Goal: Task Accomplishment & Management: Manage account settings

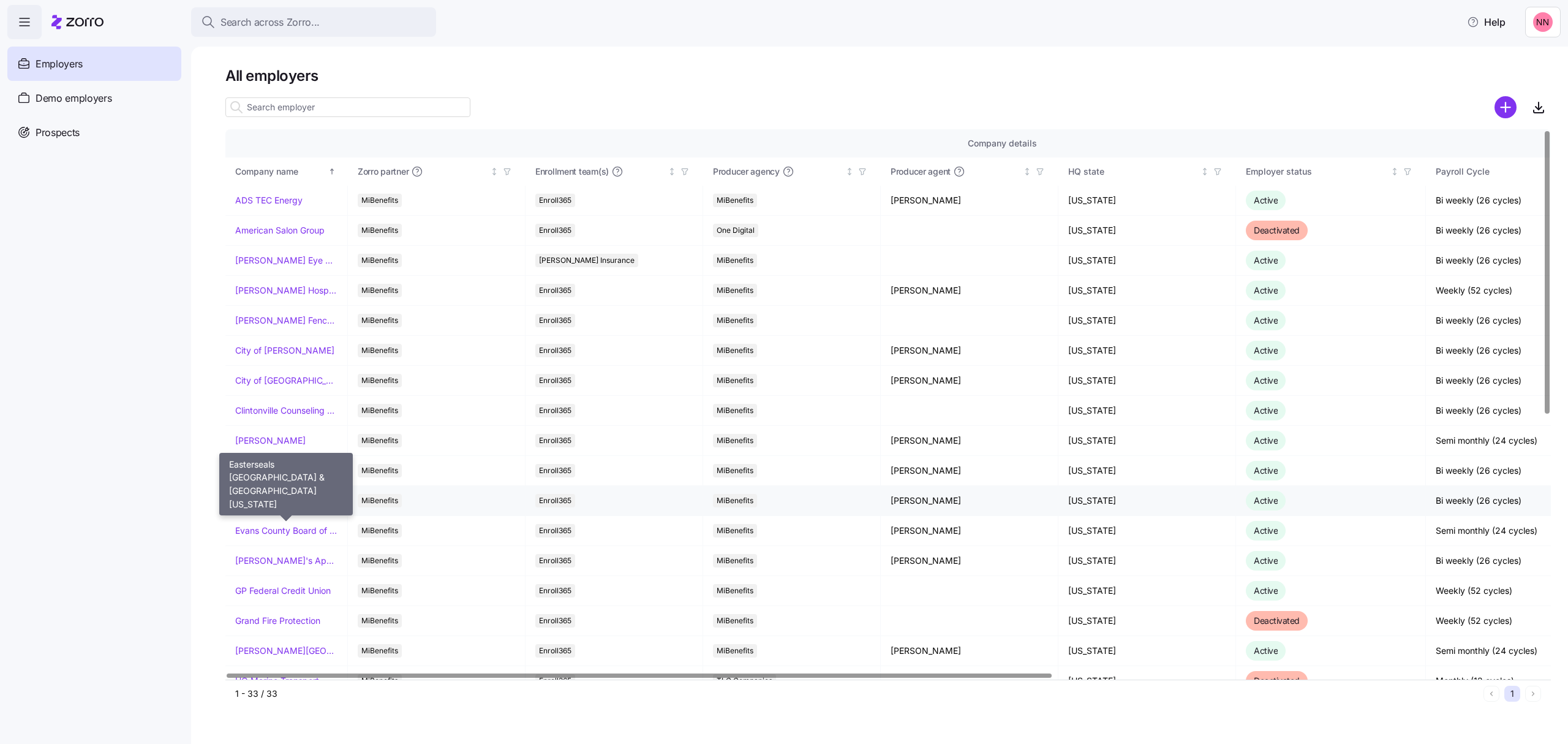
click at [294, 500] on link "Easterseals [GEOGRAPHIC_DATA] & [GEOGRAPHIC_DATA][US_STATE]" at bounding box center [286, 500] width 103 height 12
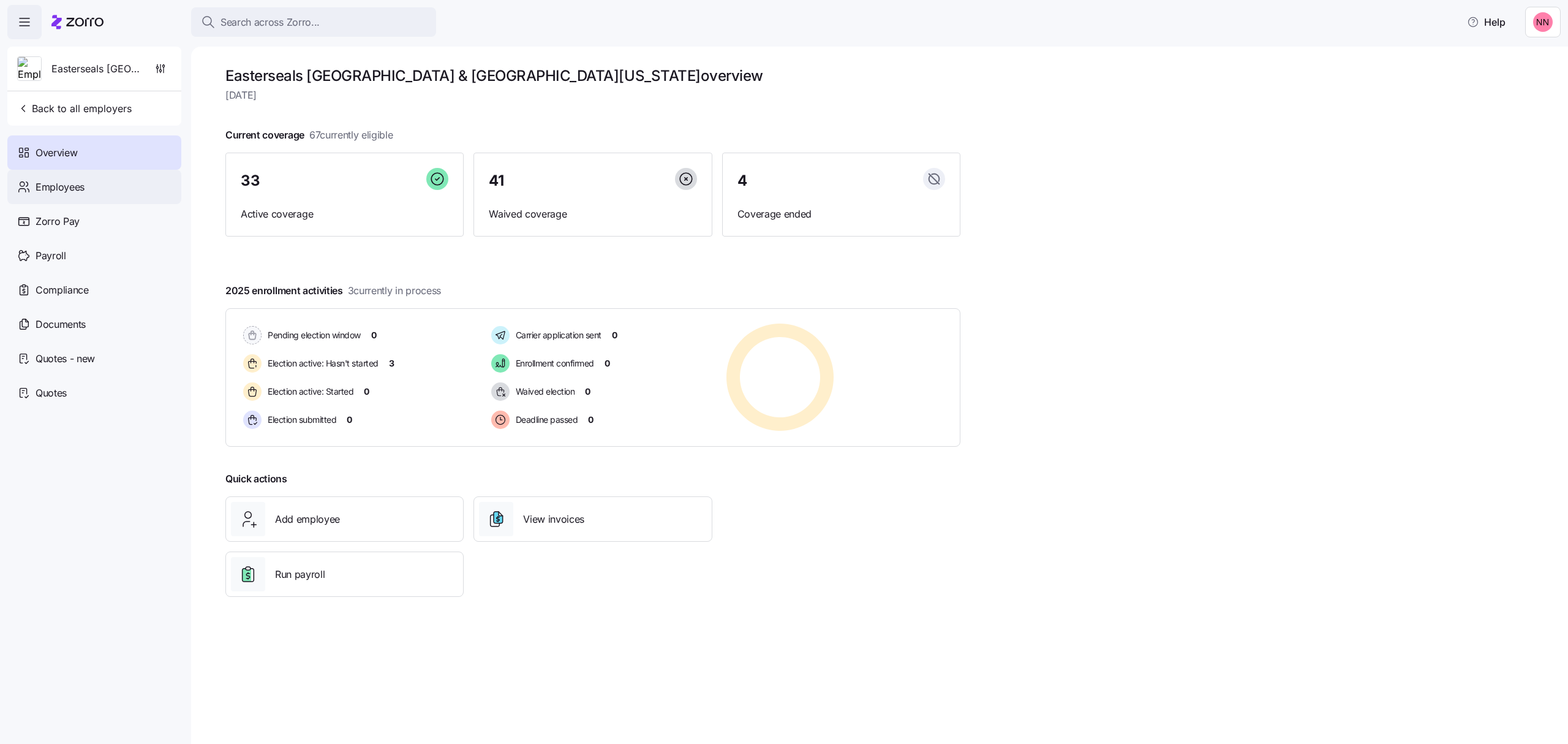
click at [57, 182] on span "Employees" at bounding box center [59, 187] width 49 height 15
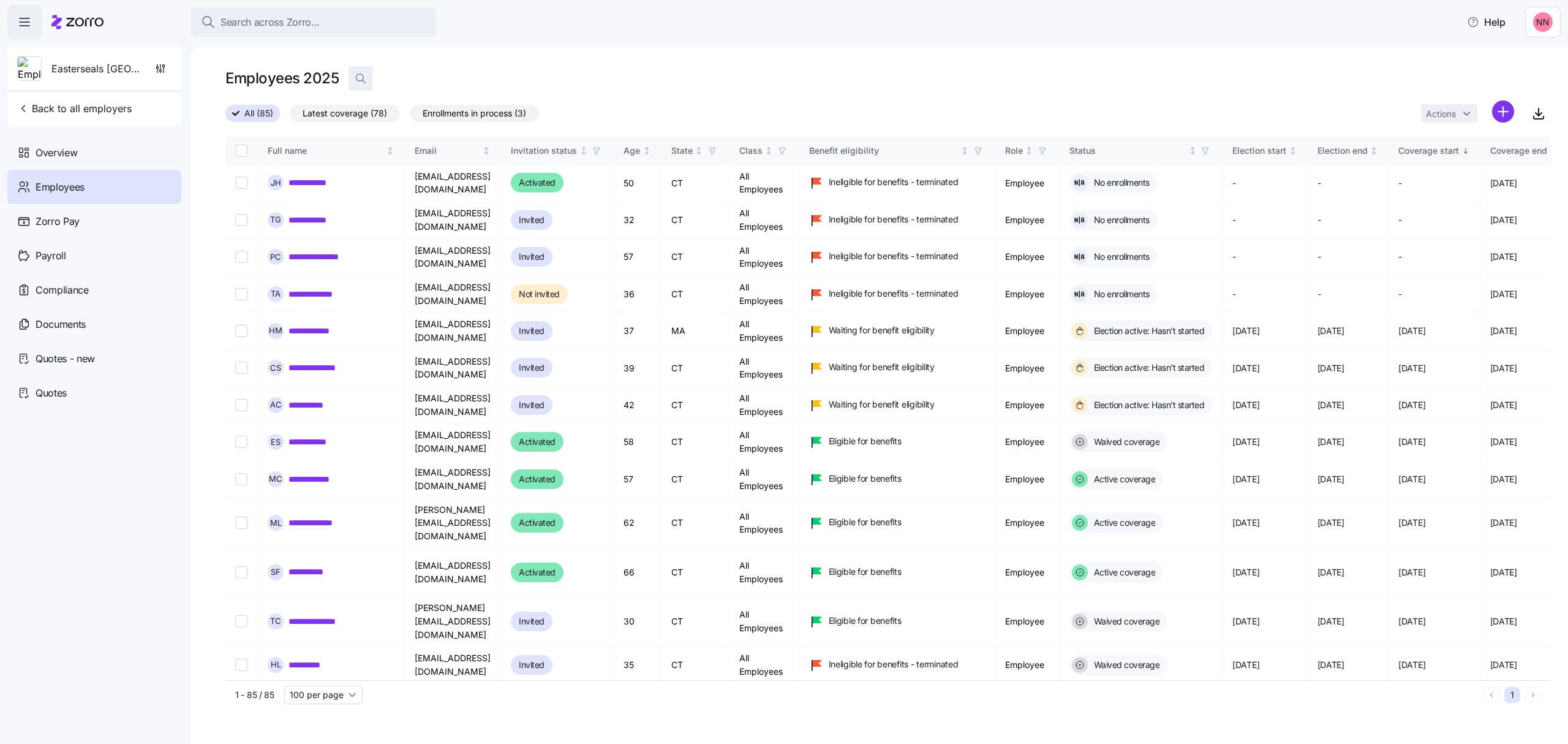
click at [358, 79] on icon "button" at bounding box center [360, 78] width 12 height 12
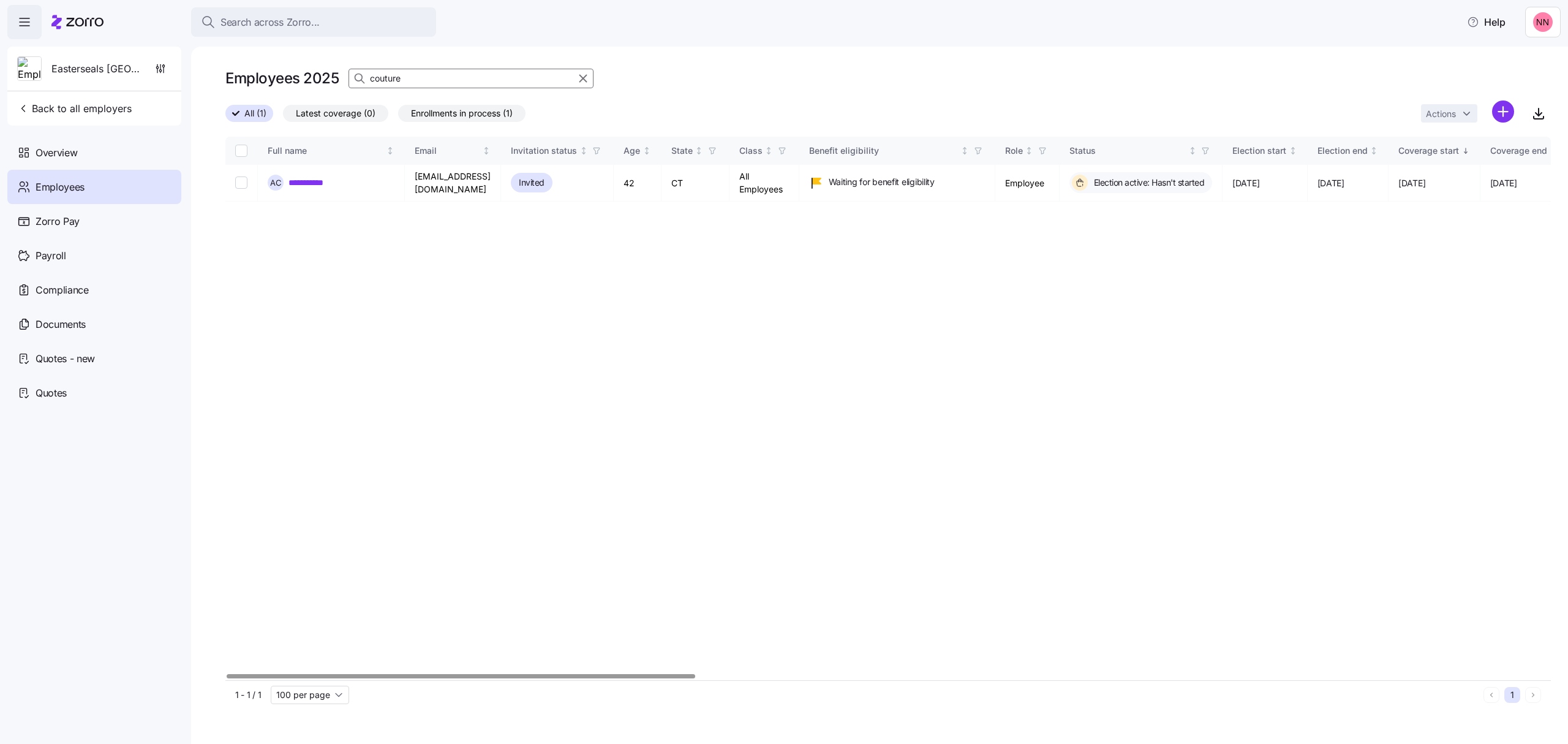
type input "couture"
click at [581, 77] on icon "button" at bounding box center [583, 79] width 7 height 7
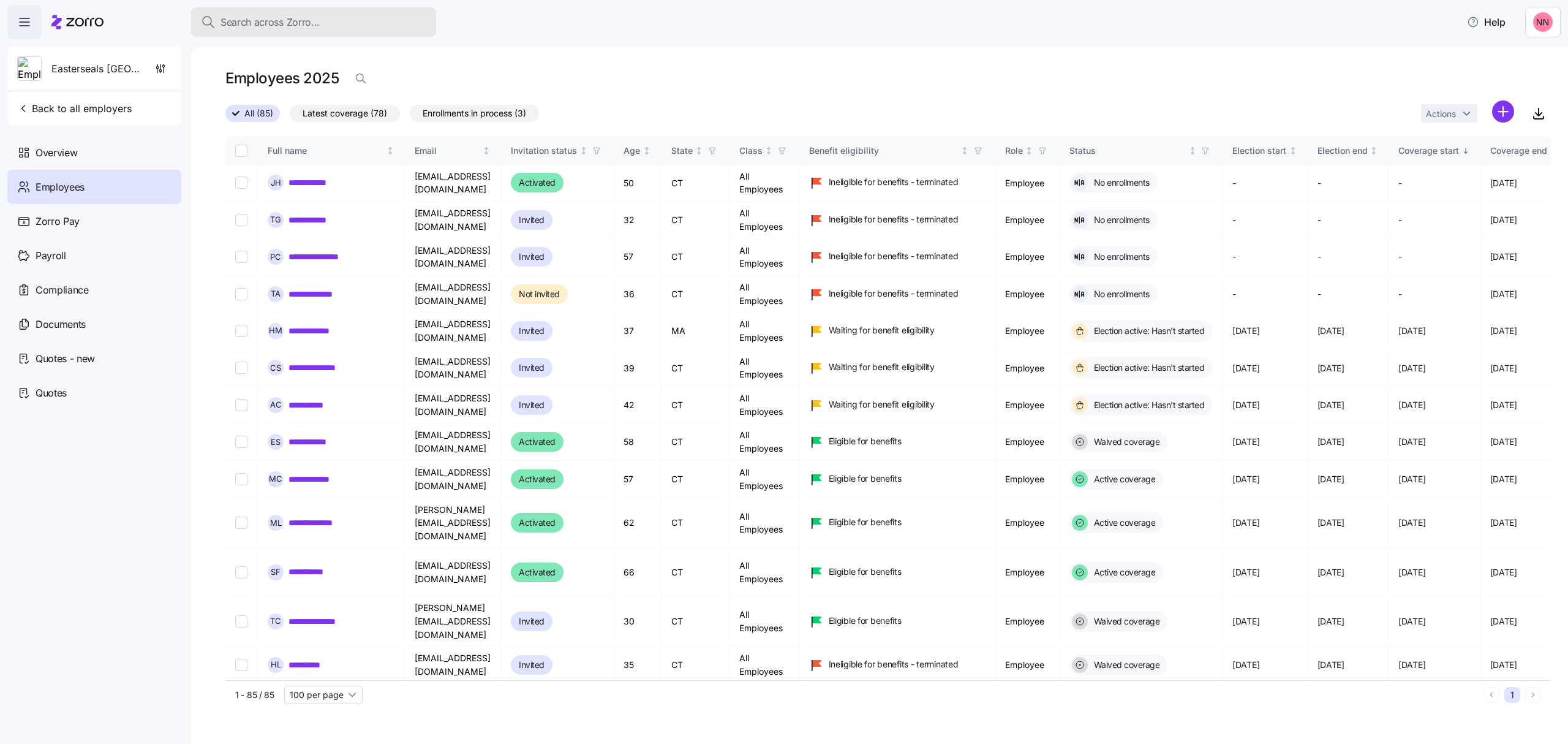
click at [327, 10] on button "Search across Zorro..." at bounding box center [313, 22] width 245 height 30
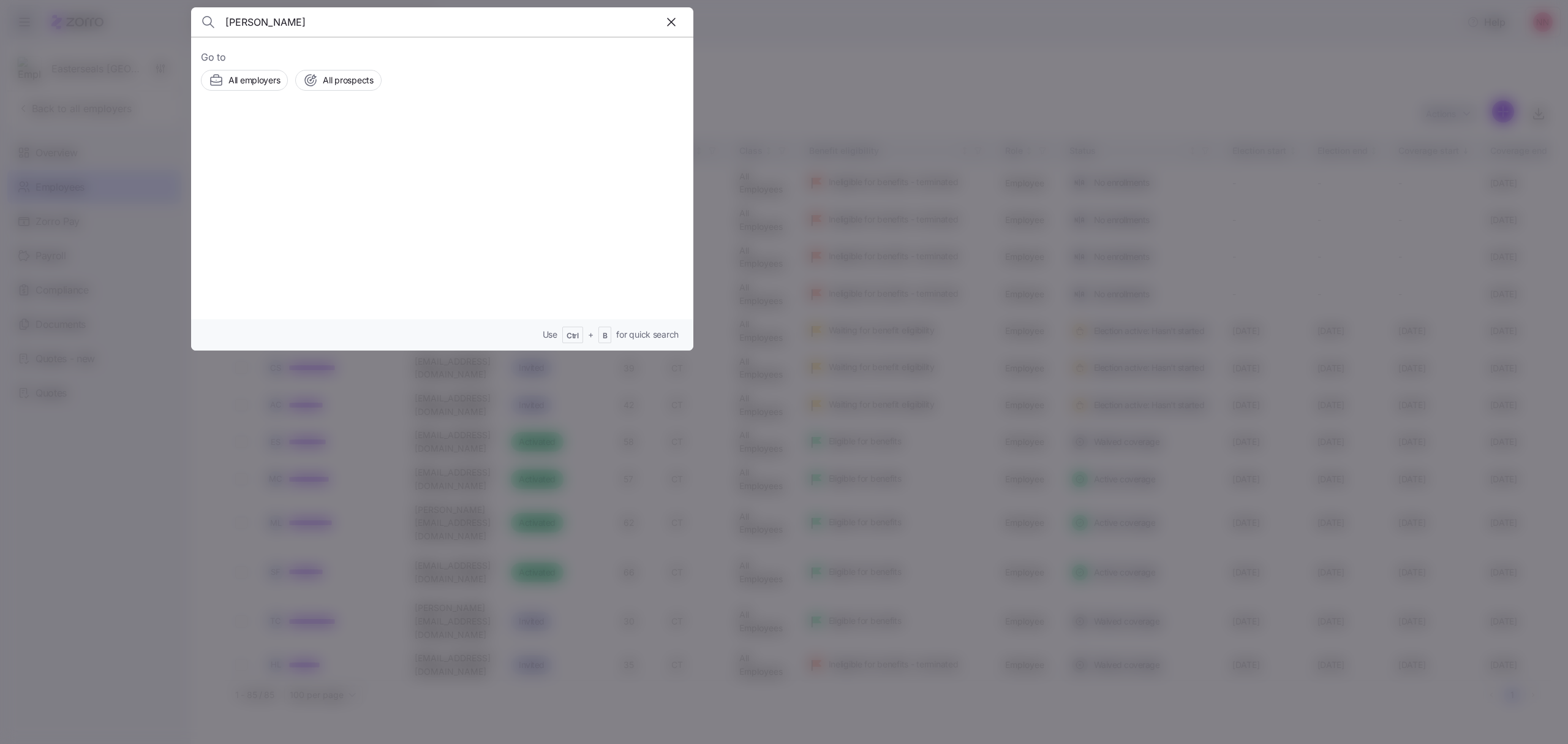
type input "[PERSON_NAME]"
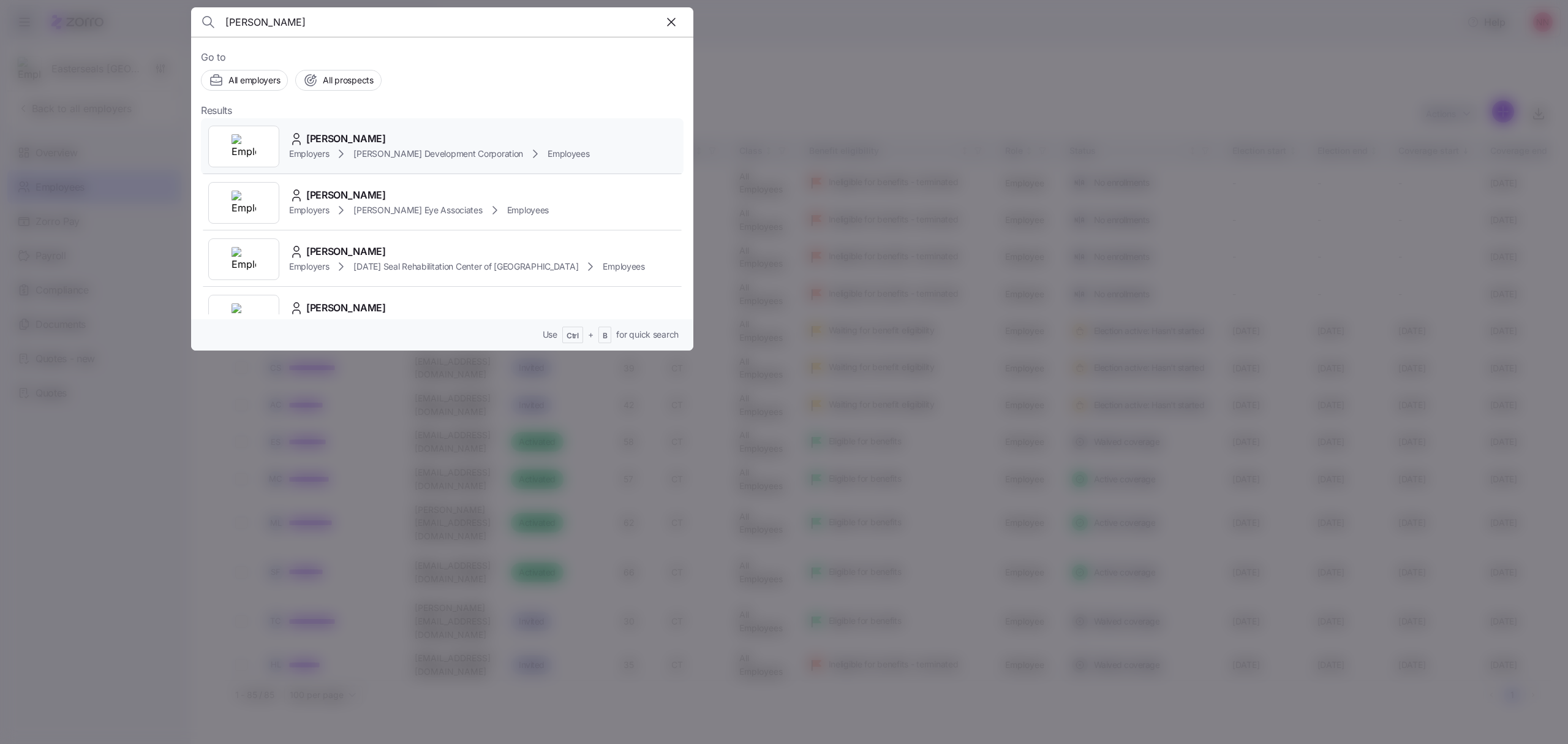
click at [356, 148] on span "[PERSON_NAME] Development Corporation" at bounding box center [438, 153] width 170 height 12
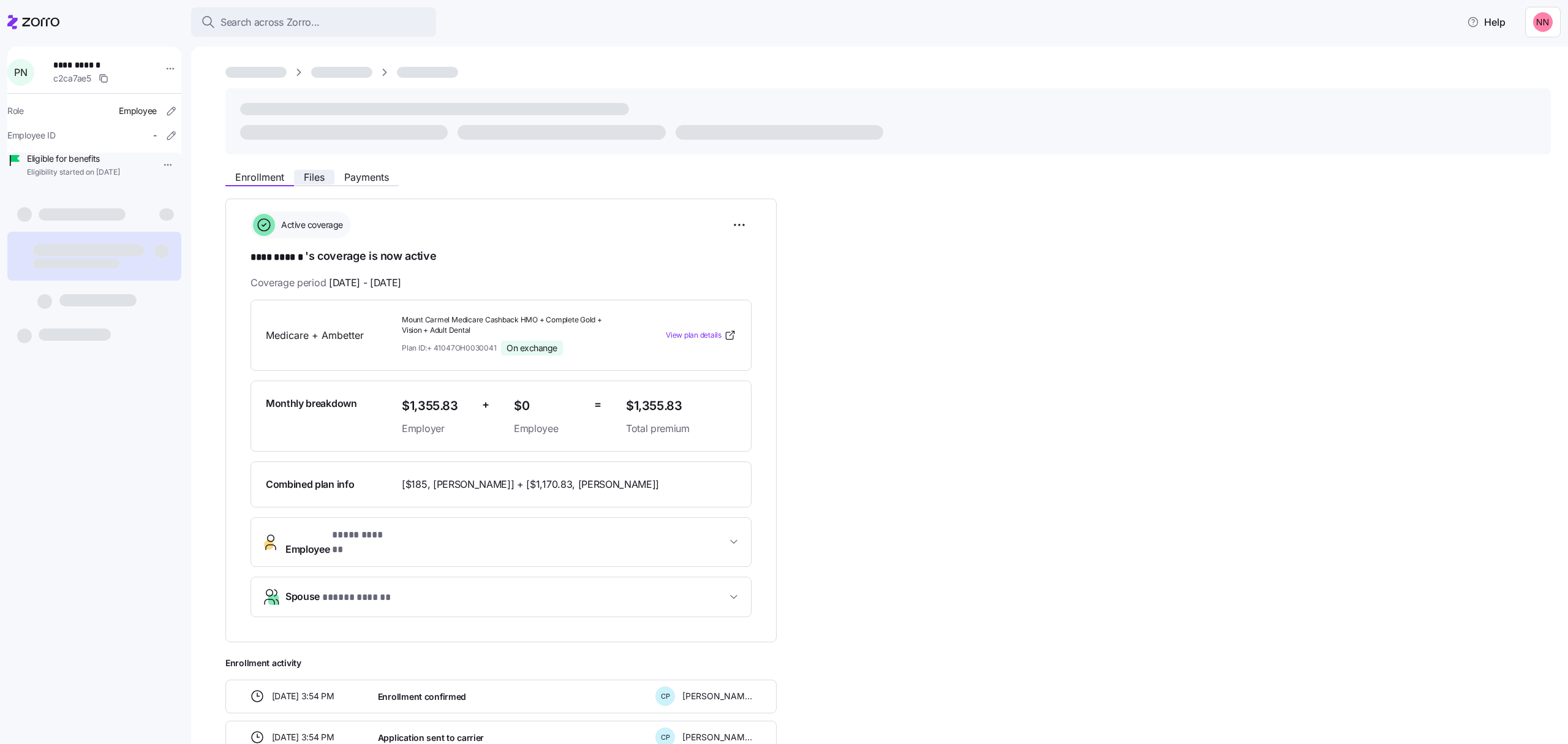
click at [318, 170] on button "Files" at bounding box center [314, 176] width 40 height 14
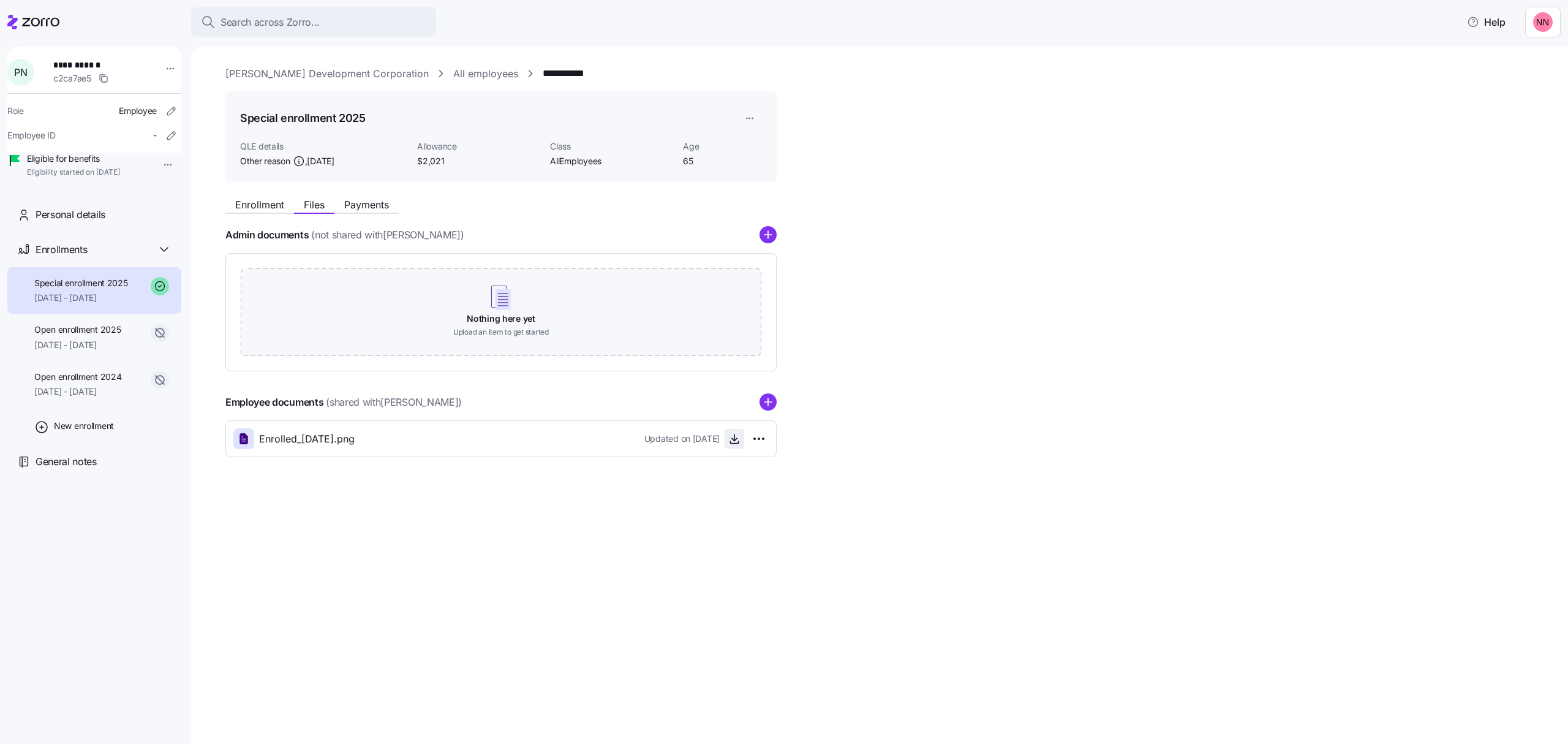
click at [737, 441] on icon "button" at bounding box center [734, 438] width 12 height 12
click at [542, 71] on link "**********" at bounding box center [570, 74] width 56 height 15
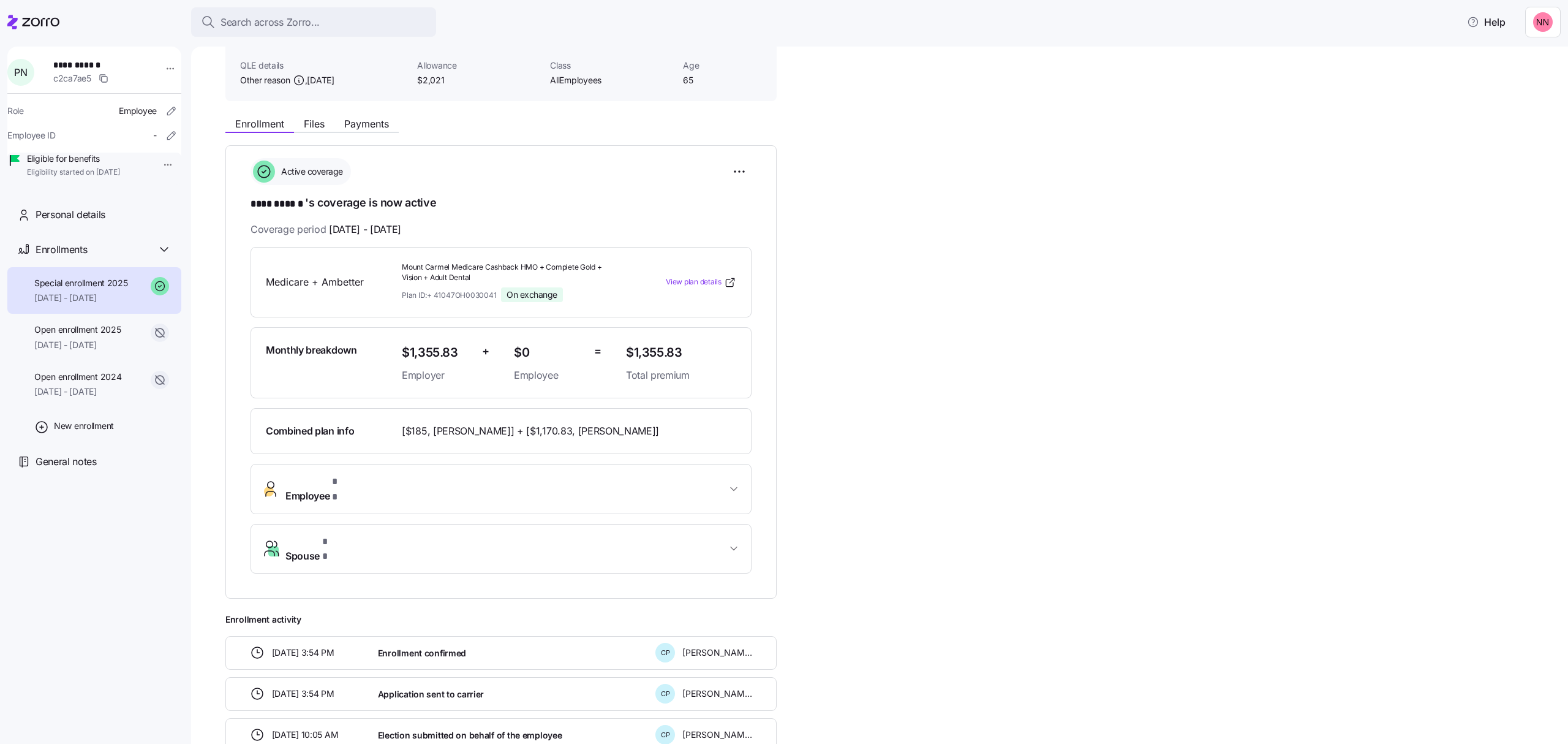
scroll to position [81, 0]
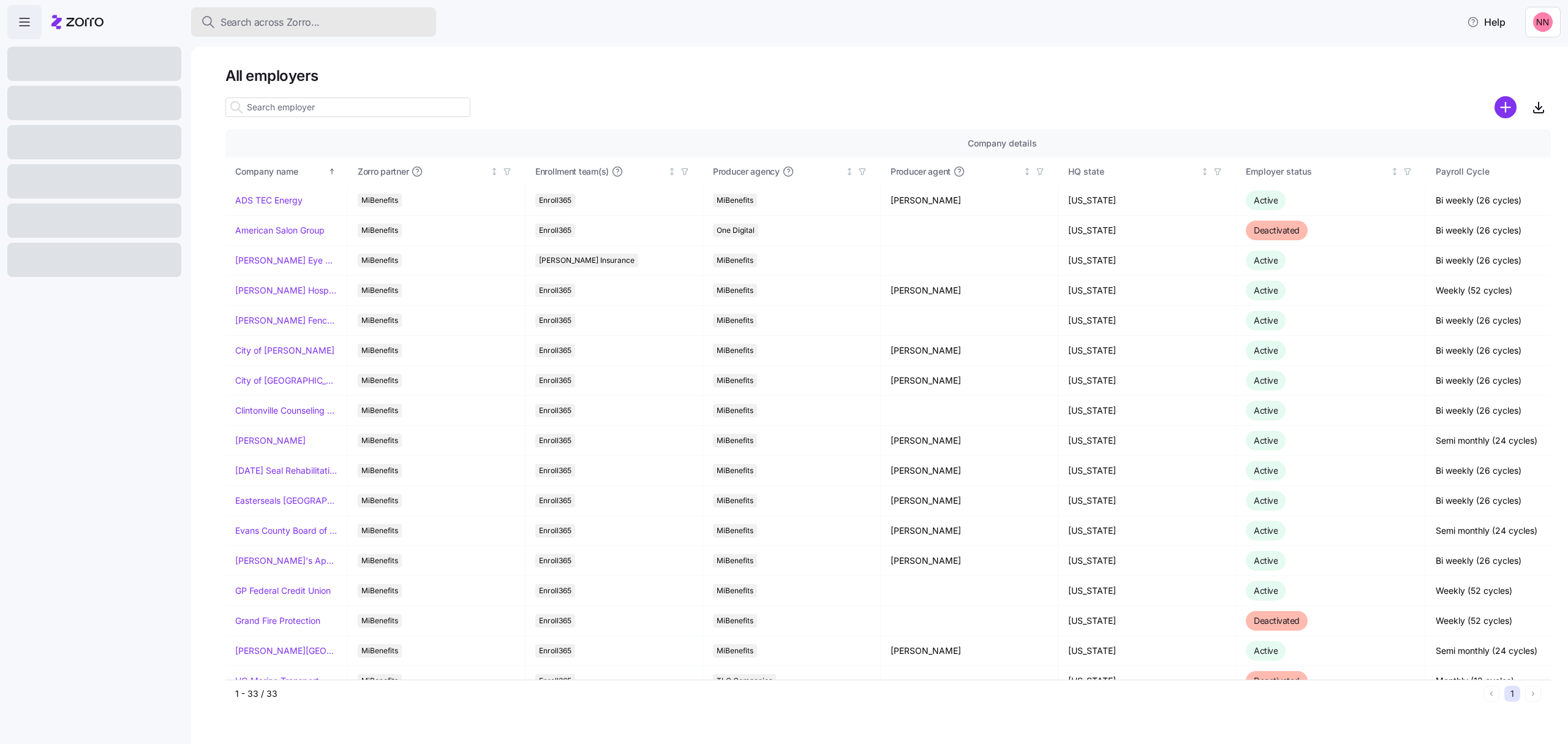
click at [342, 18] on div "Search across Zorro..." at bounding box center [313, 22] width 225 height 15
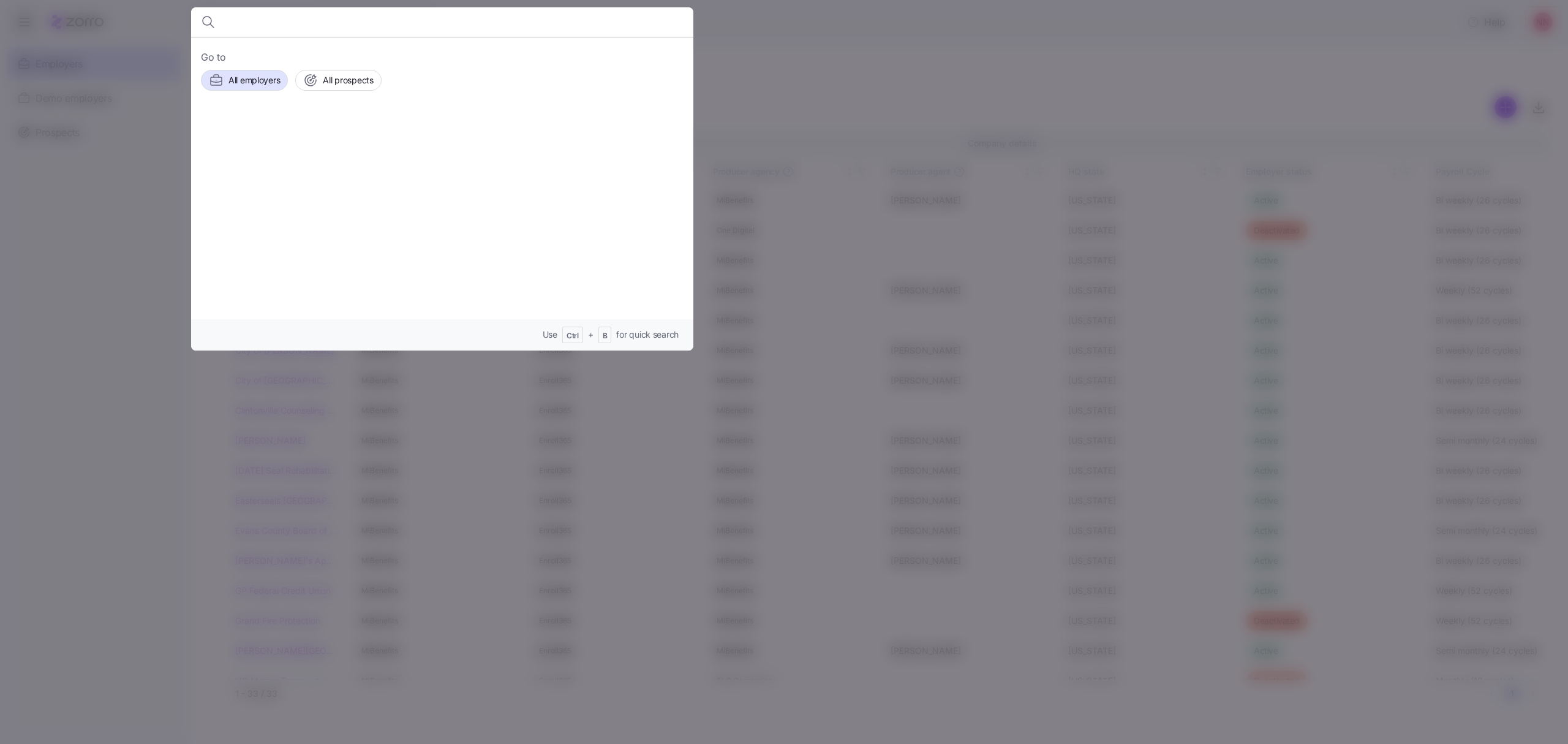
click at [616, 22] on div at bounding box center [784, 372] width 1568 height 744
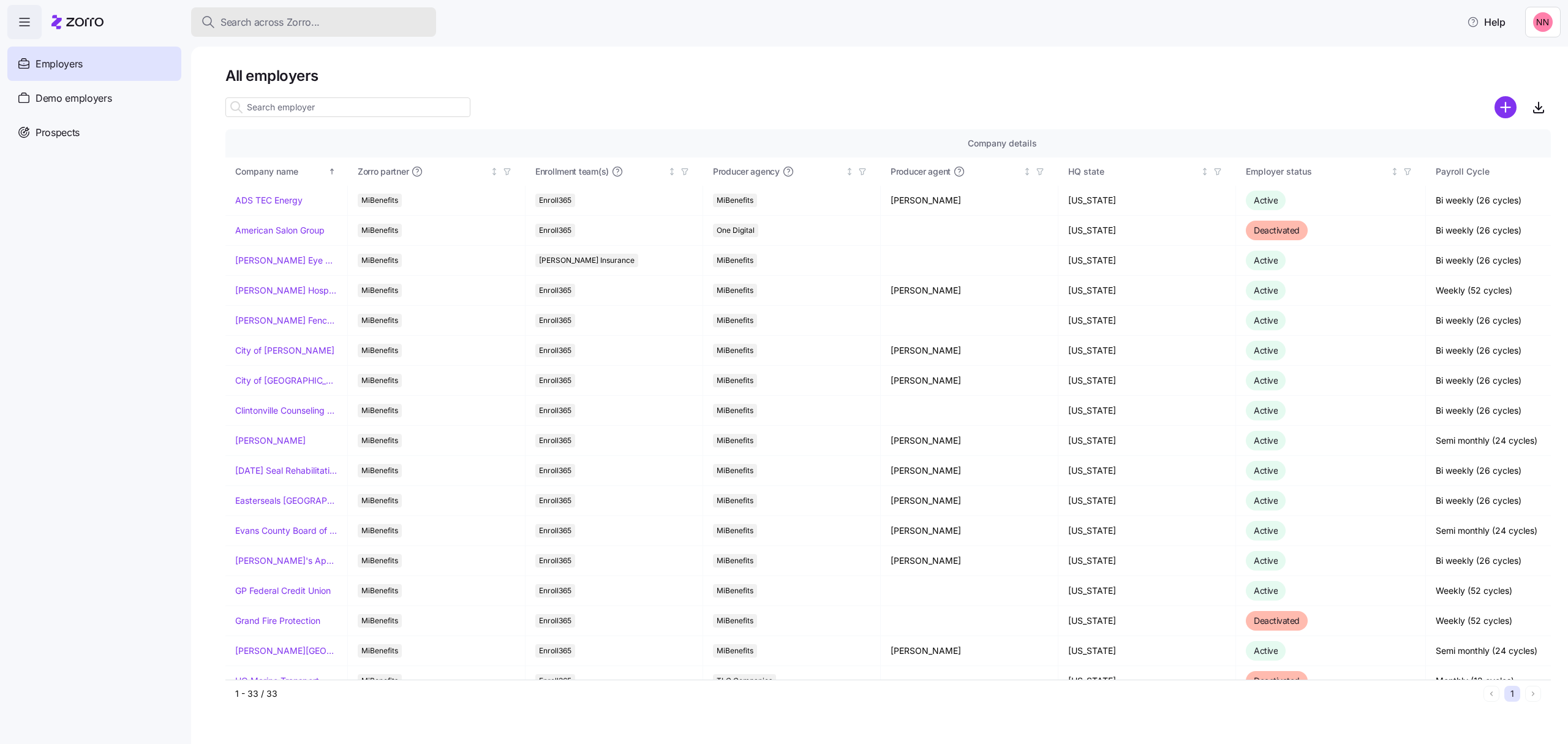
click at [248, 25] on span "Search across Zorro..." at bounding box center [270, 22] width 100 height 15
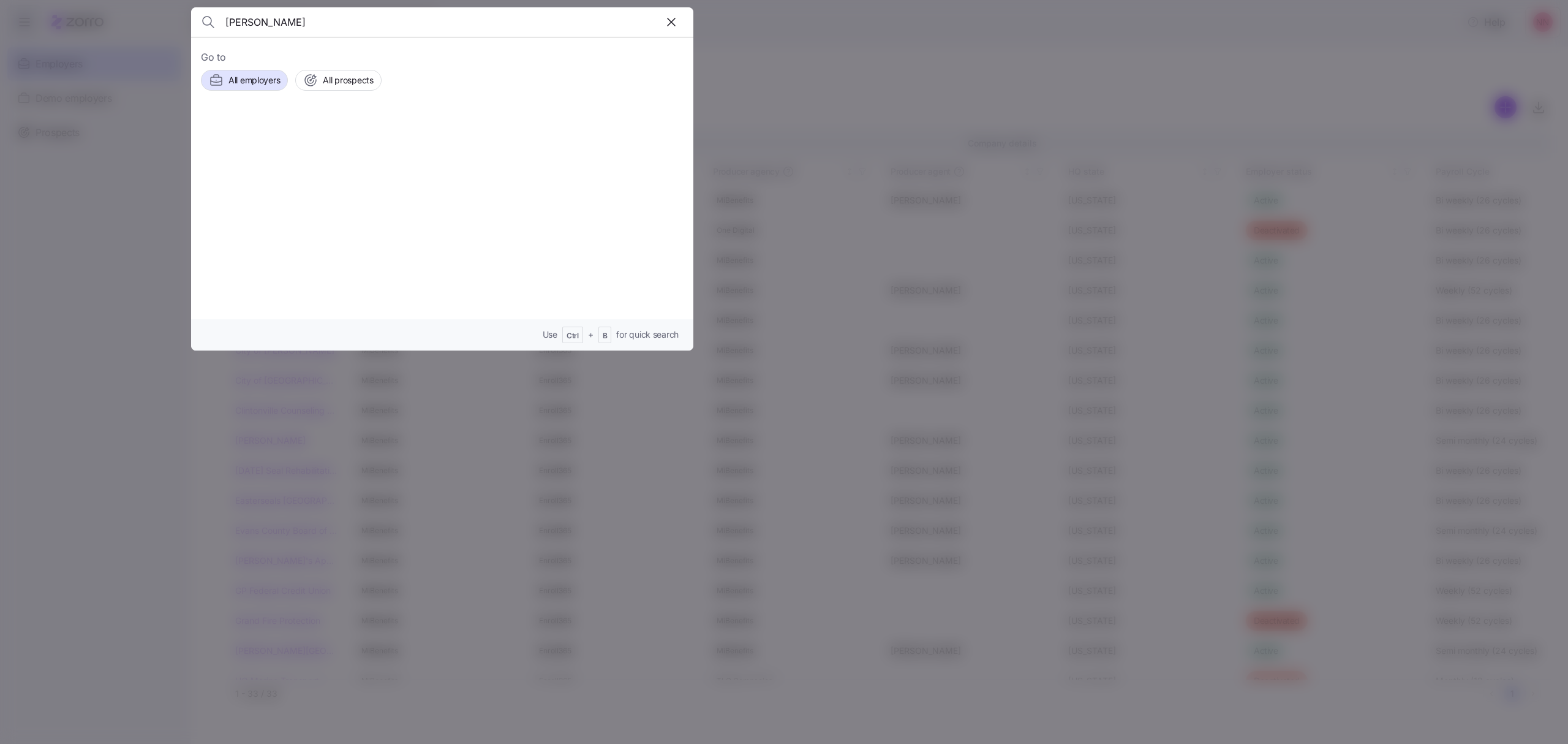
type input "[PERSON_NAME]"
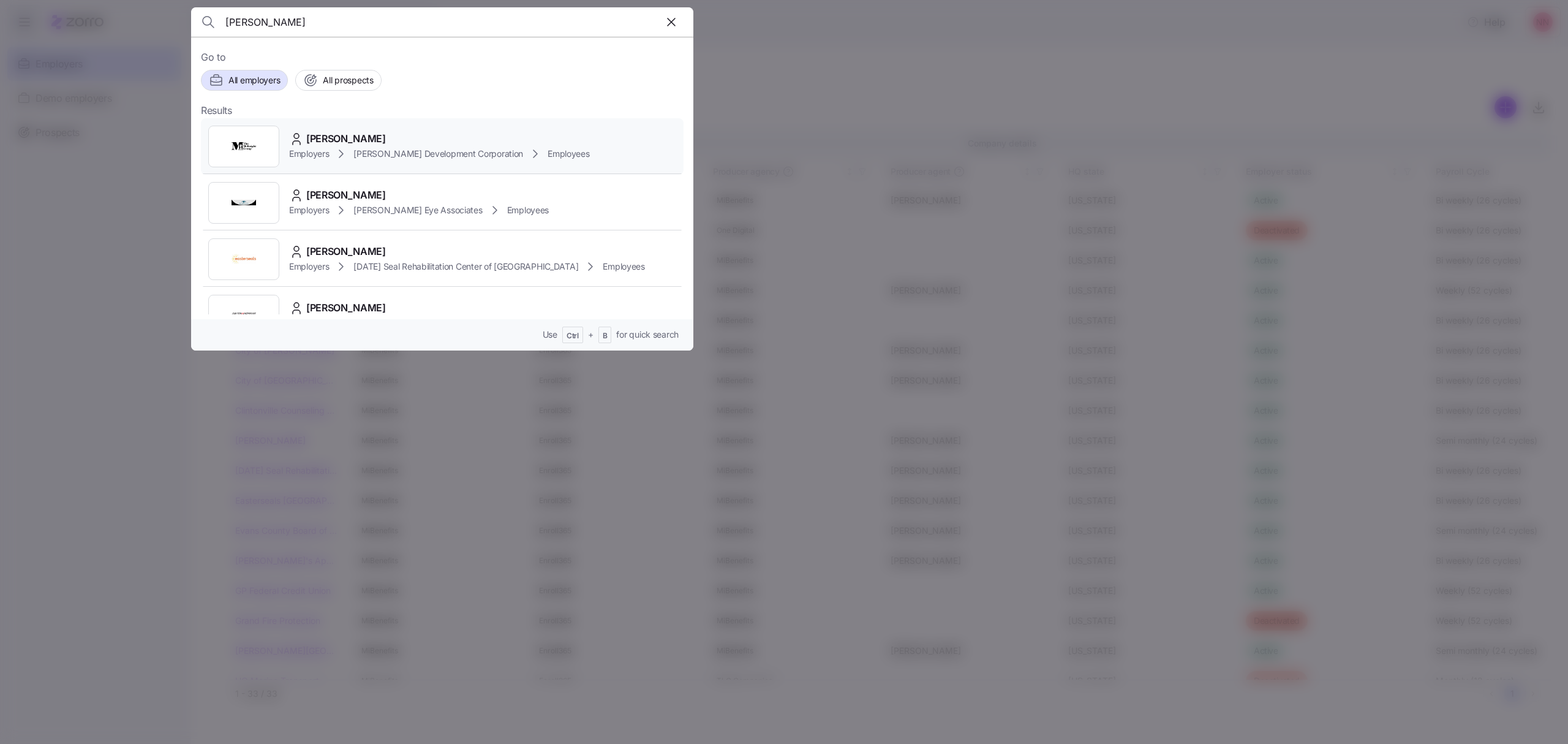
click at [325, 137] on span "[PERSON_NAME]" at bounding box center [345, 139] width 80 height 15
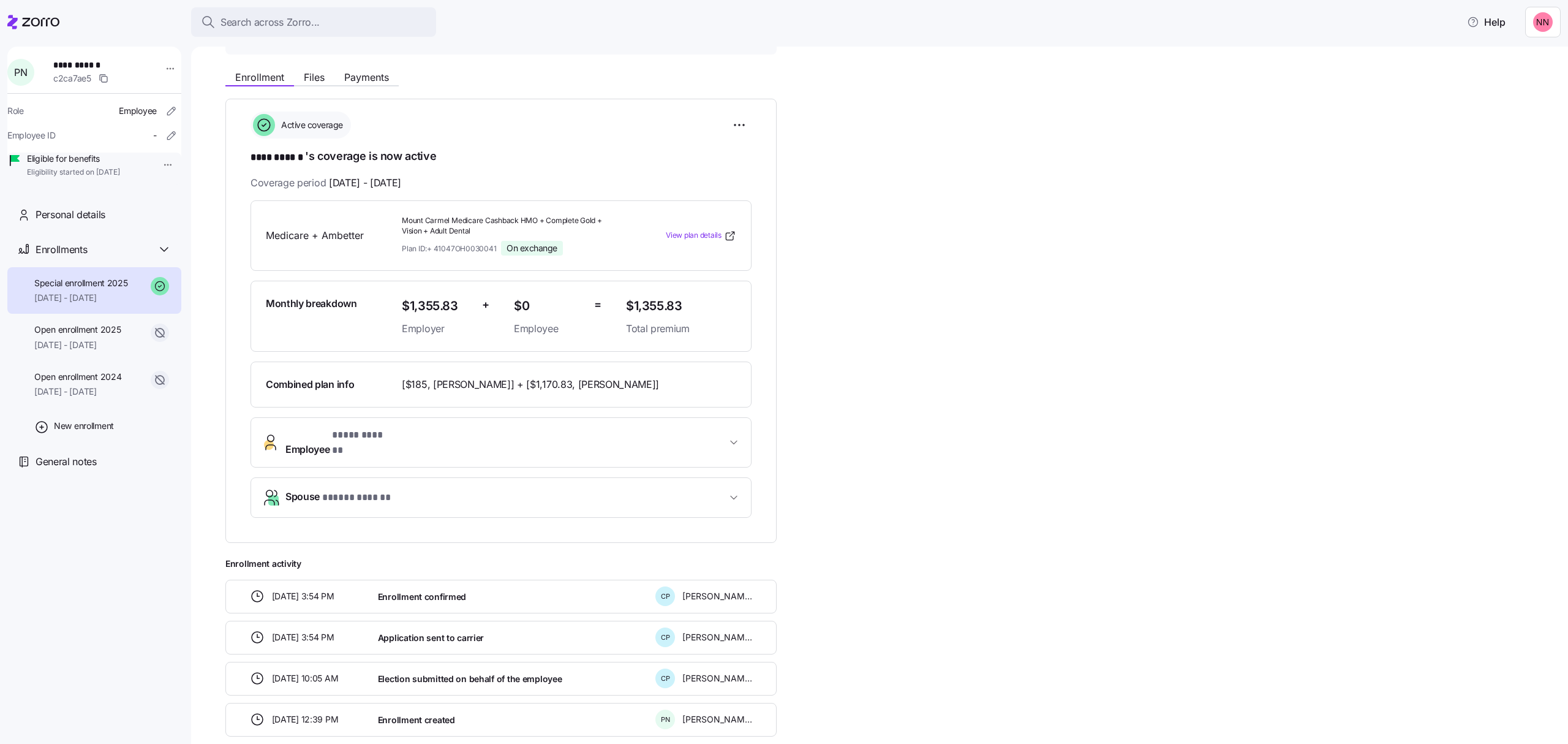
scroll to position [186, 0]
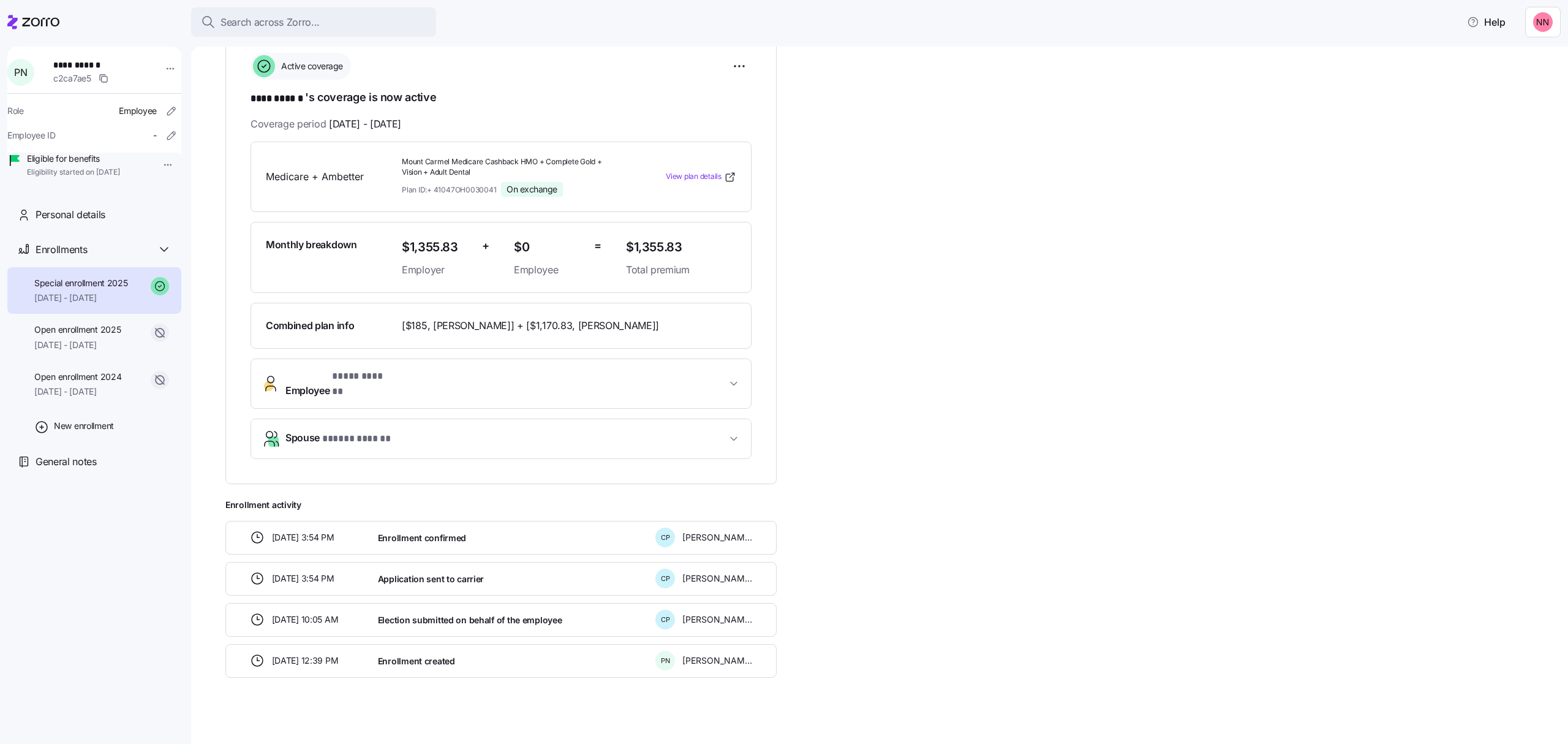
click at [563, 179] on span "Employee * **** ****** *" at bounding box center [506, 384] width 441 height 30
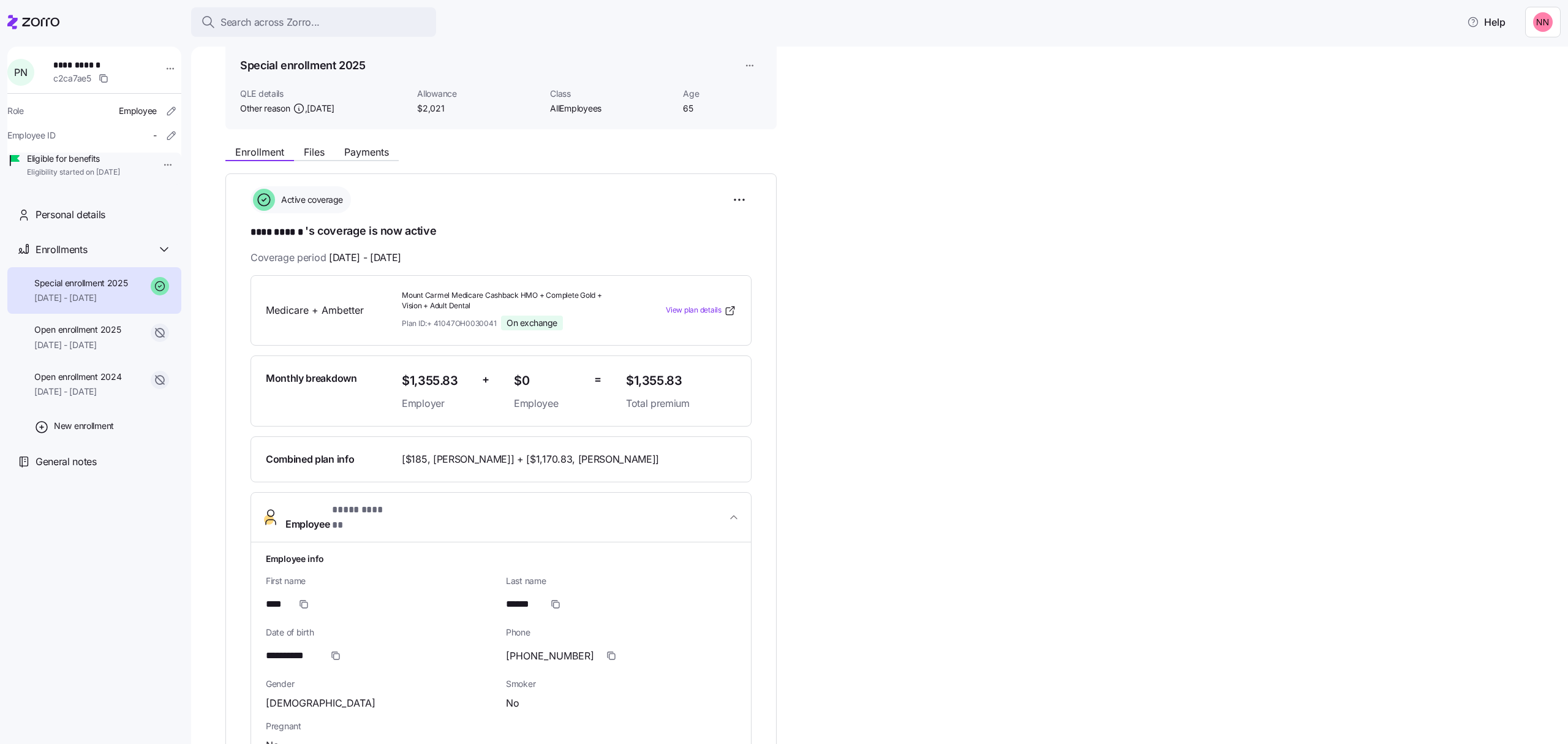
scroll to position [81, 0]
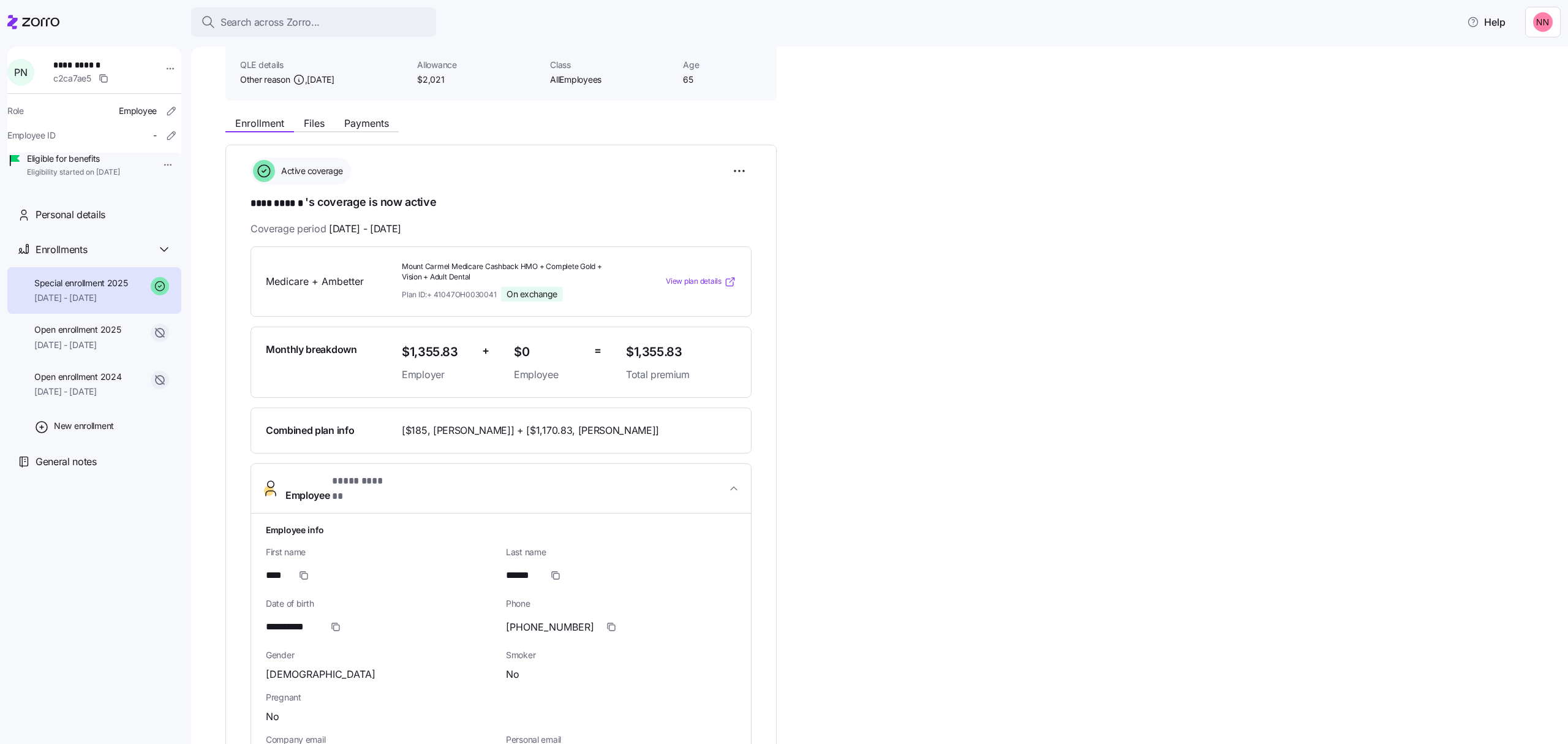
click at [616, 179] on span "View plan details" at bounding box center [694, 282] width 56 height 12
click at [289, 11] on button "Search across Zorro..." at bounding box center [313, 22] width 245 height 30
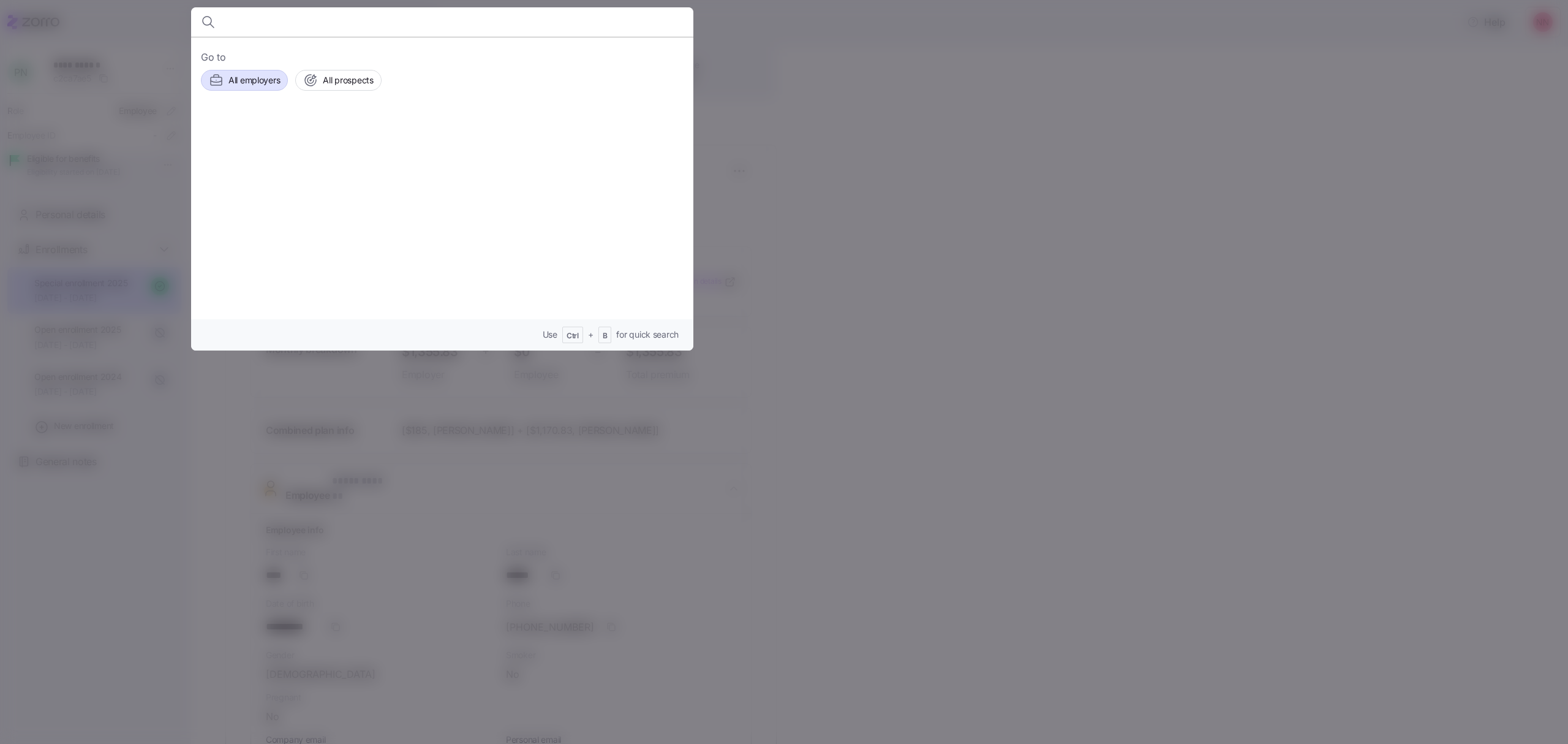
click at [252, 77] on span "All employers" at bounding box center [254, 80] width 52 height 12
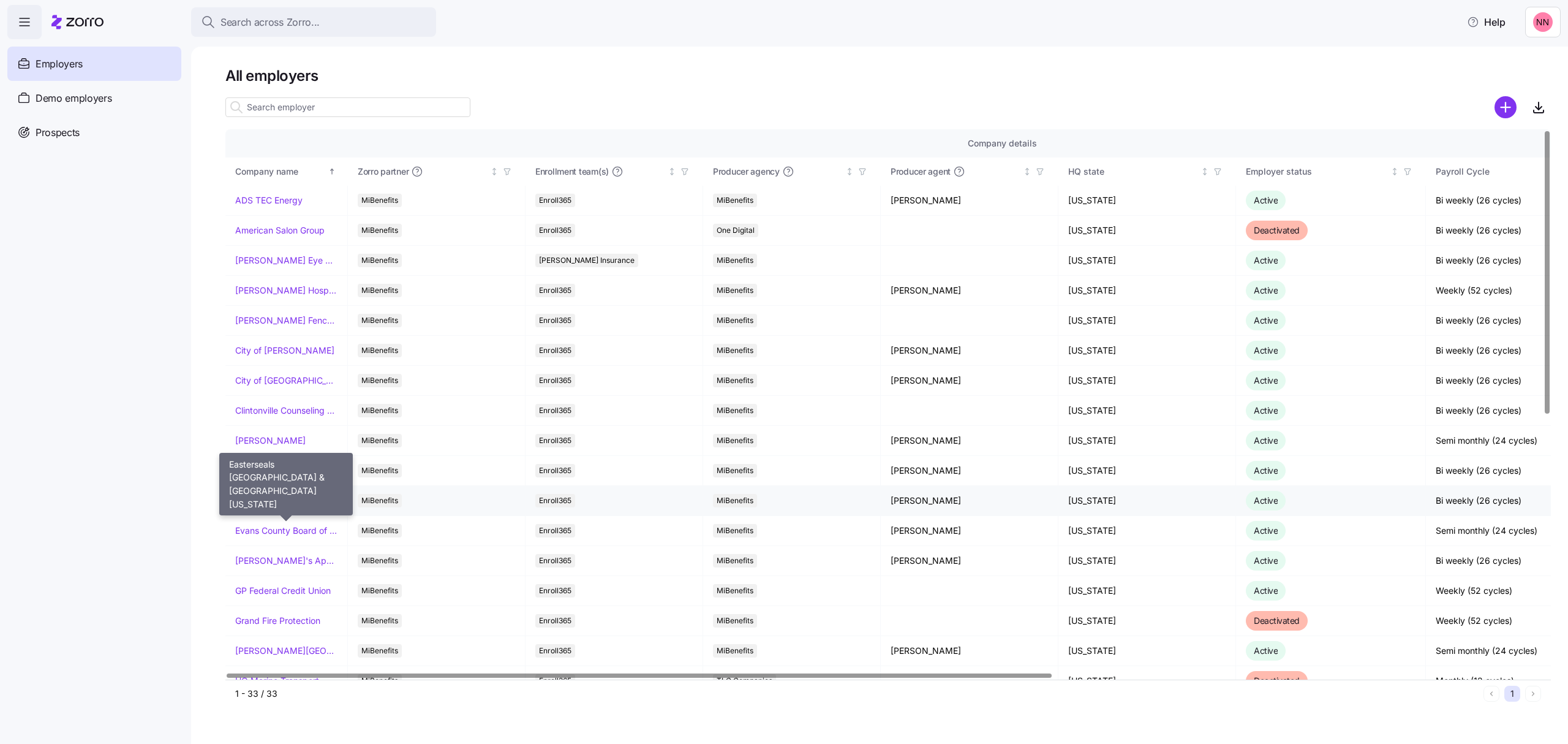
click at [287, 179] on link "Easterseals [GEOGRAPHIC_DATA] & [GEOGRAPHIC_DATA][US_STATE]" at bounding box center [286, 500] width 103 height 12
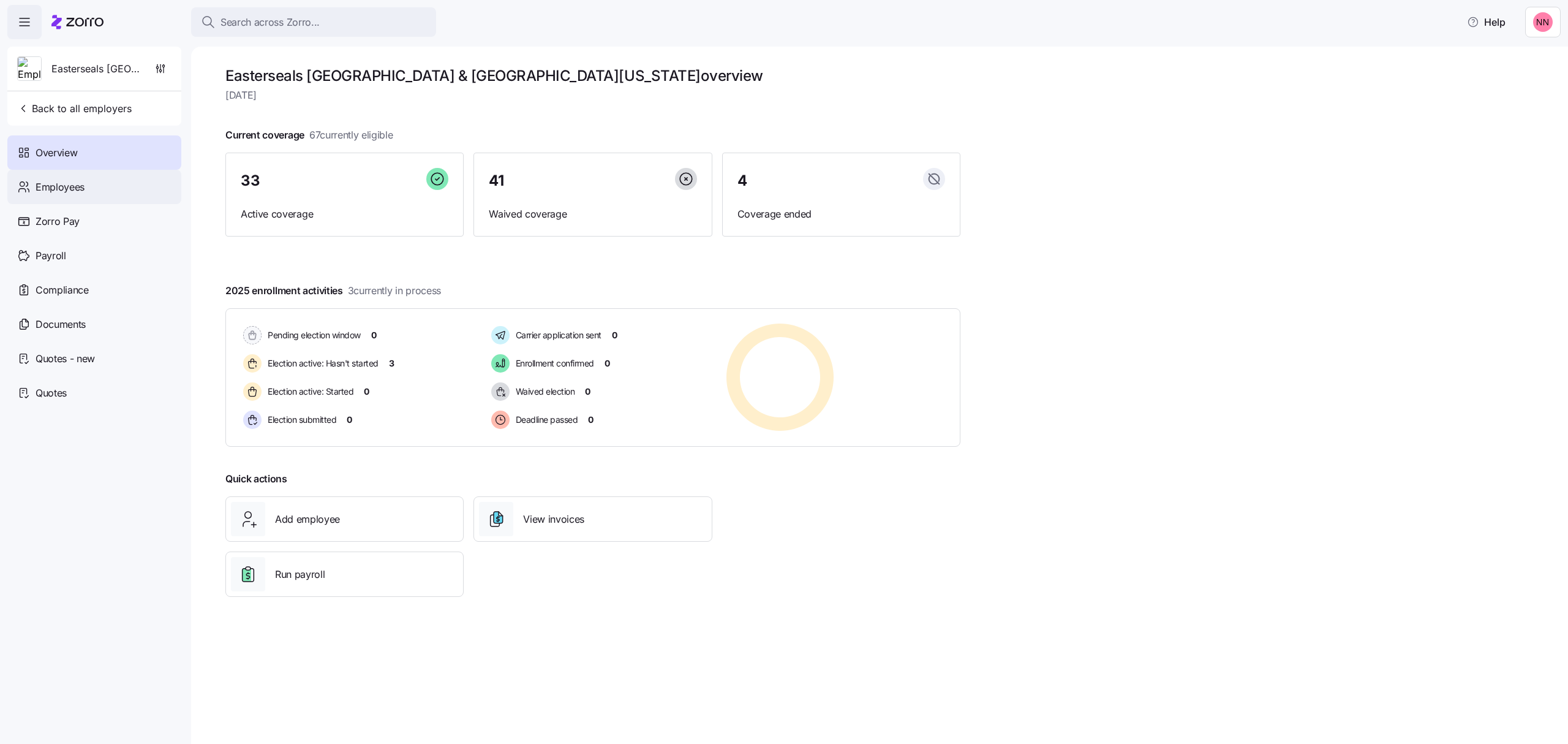
click at [74, 179] on span "Employees" at bounding box center [59, 187] width 49 height 15
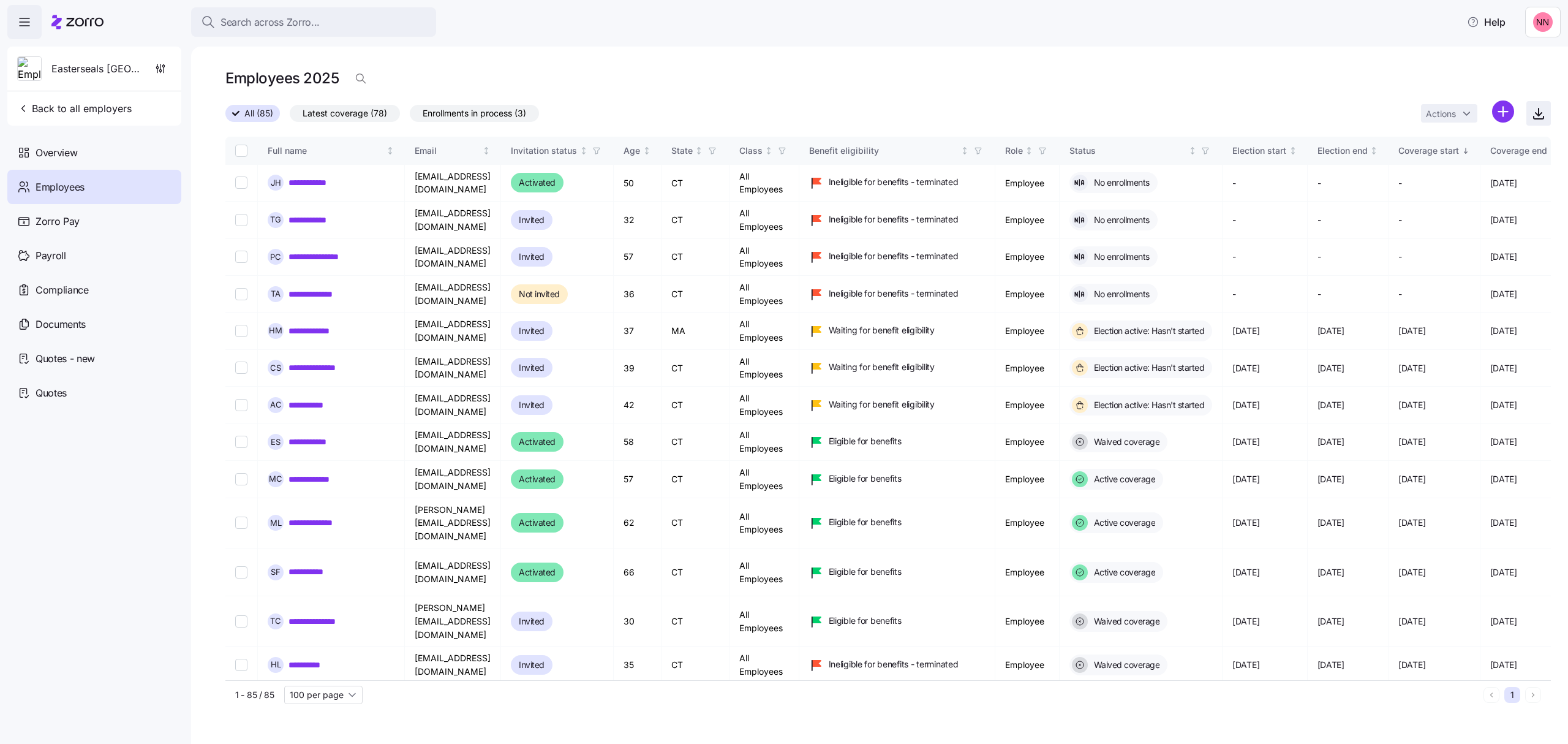
click at [616, 110] on icon "button" at bounding box center [1537, 113] width 14 height 14
click at [272, 18] on span "Search across Zorro..." at bounding box center [270, 22] width 100 height 15
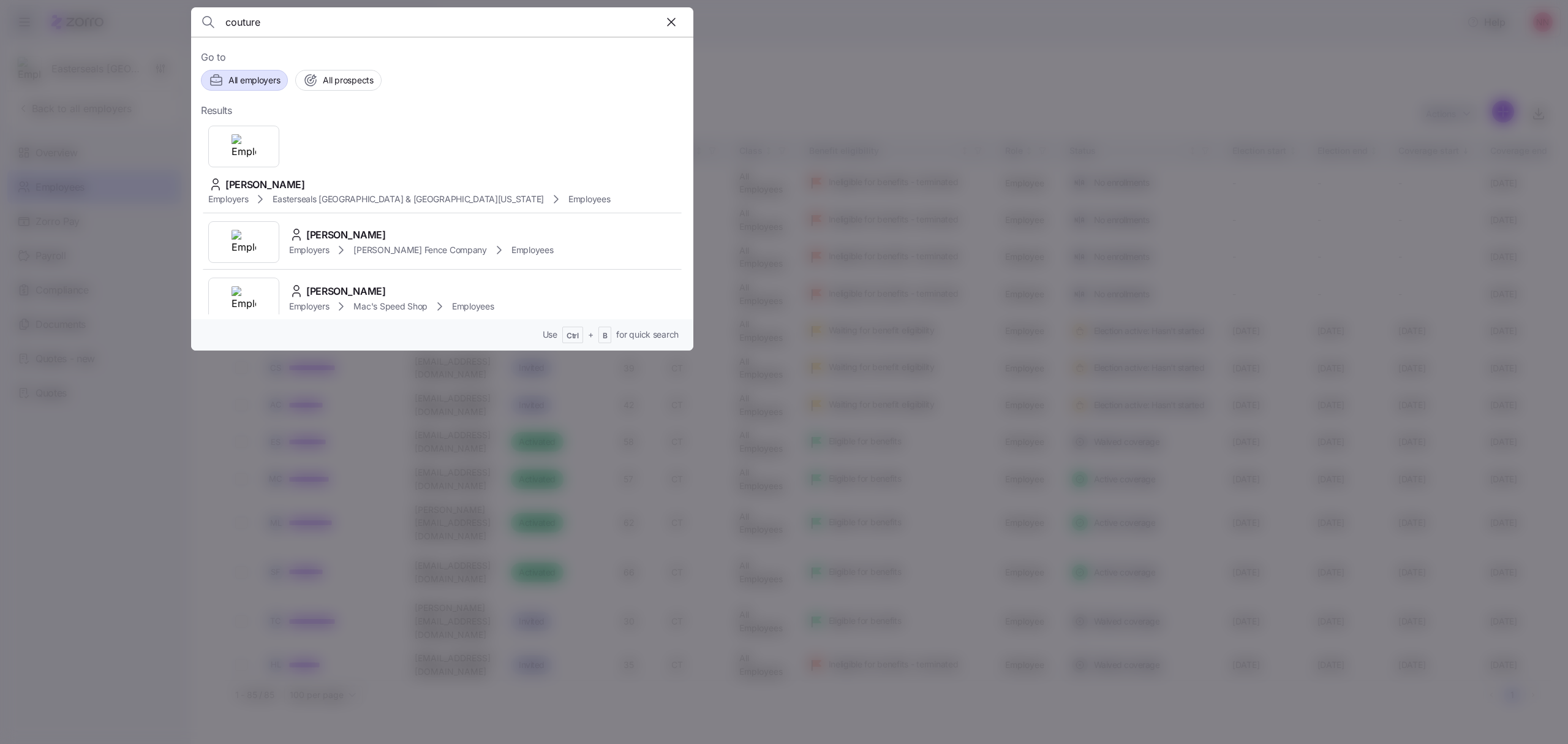
type input "couture"
click at [305, 177] on span "Amy Couture" at bounding box center [265, 185] width 80 height 15
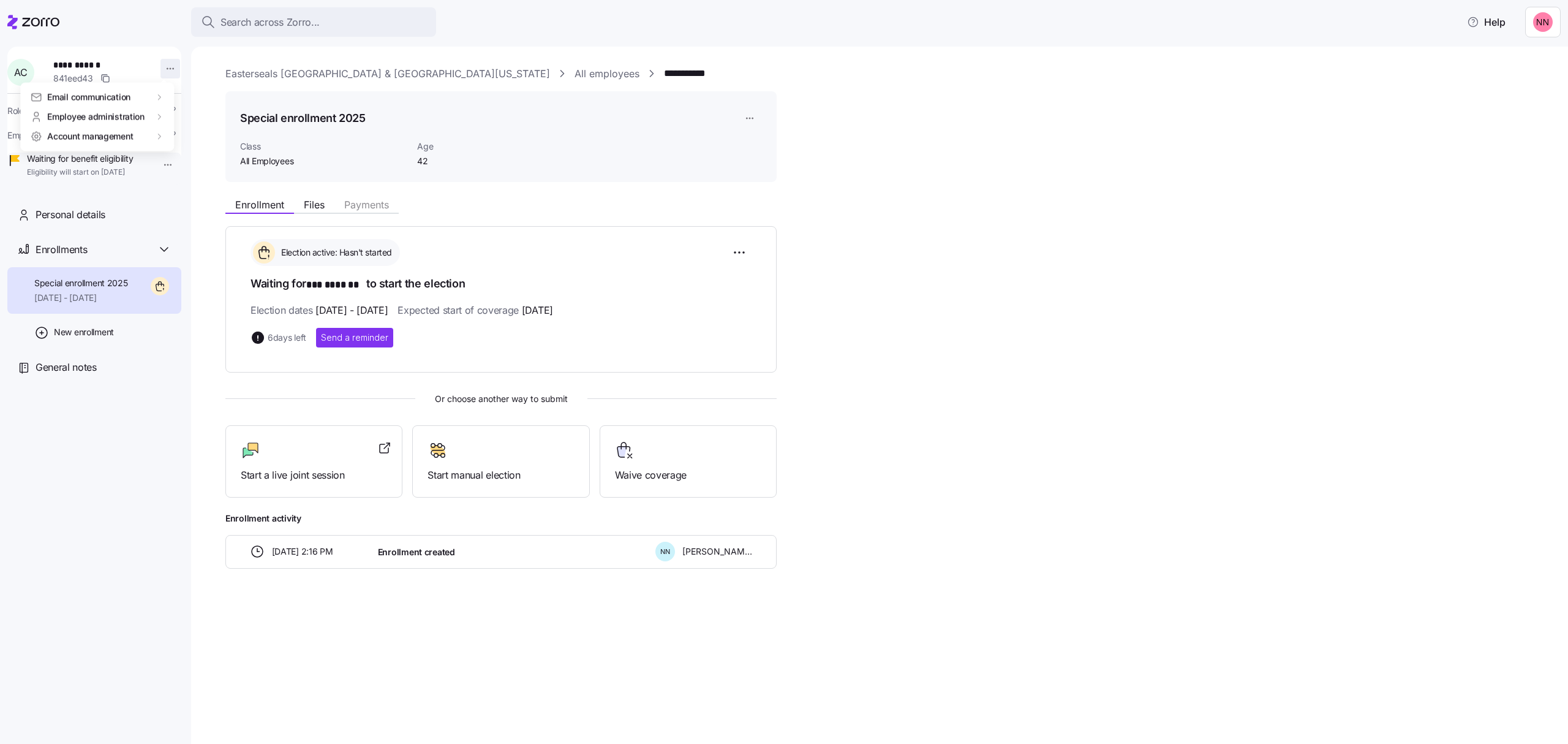
click at [167, 67] on html "**********" at bounding box center [784, 368] width 1568 height 736
click at [221, 173] on div "Edit company email" at bounding box center [219, 176] width 79 height 13
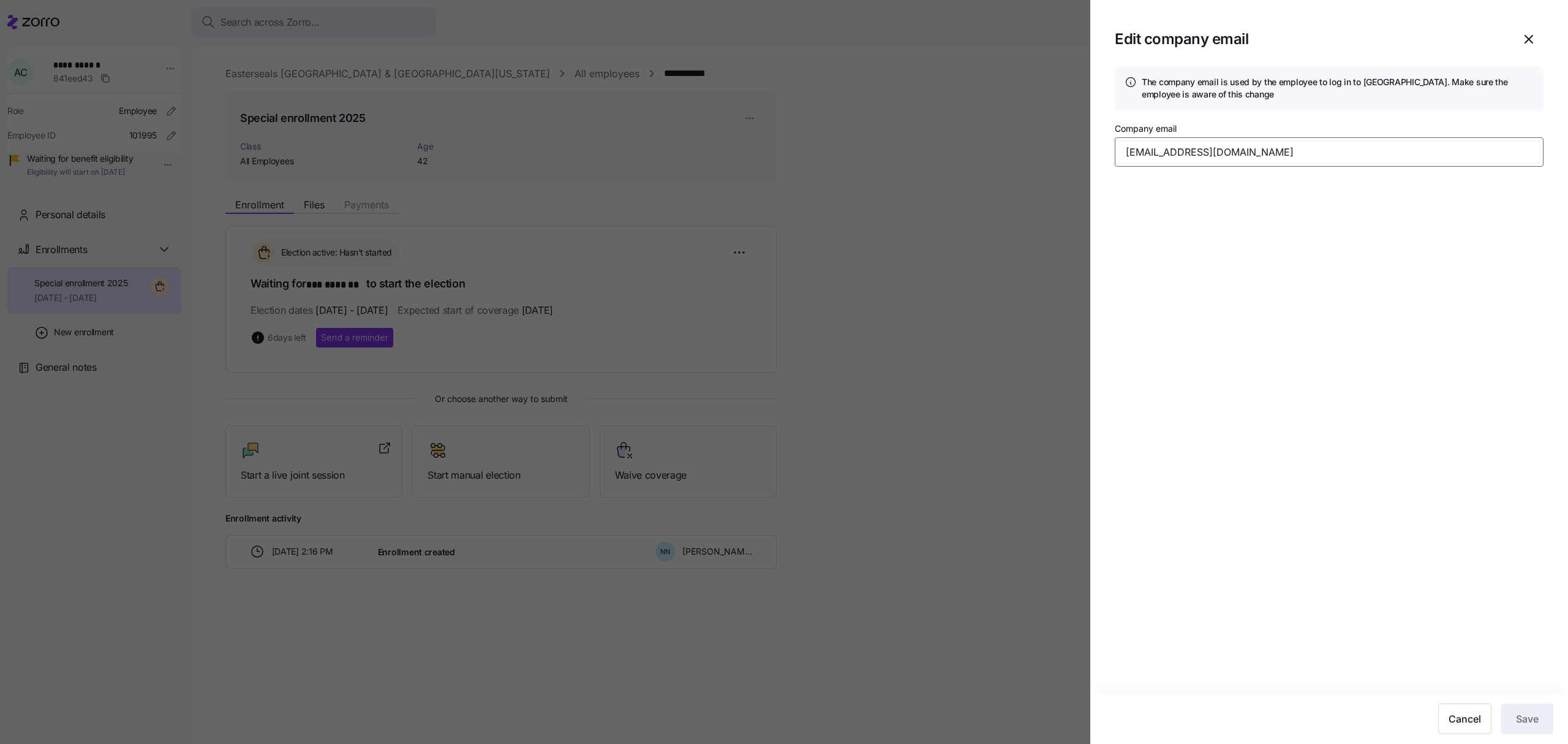
click at [616, 152] on input "[EMAIL_ADDRESS][DOMAIN_NAME]" at bounding box center [1328, 151] width 428 height 30
drag, startPoint x: 1255, startPoint y: 152, endPoint x: 1067, endPoint y: 155, distance: 188.0
click at [616, 179] on div "Edit company email The company email is used by the employee to log in to Zorro…" at bounding box center [784, 736] width 1568 height 0
paste input "ecouture83@gmail.com"
type input "aecouture83@gmail.com"
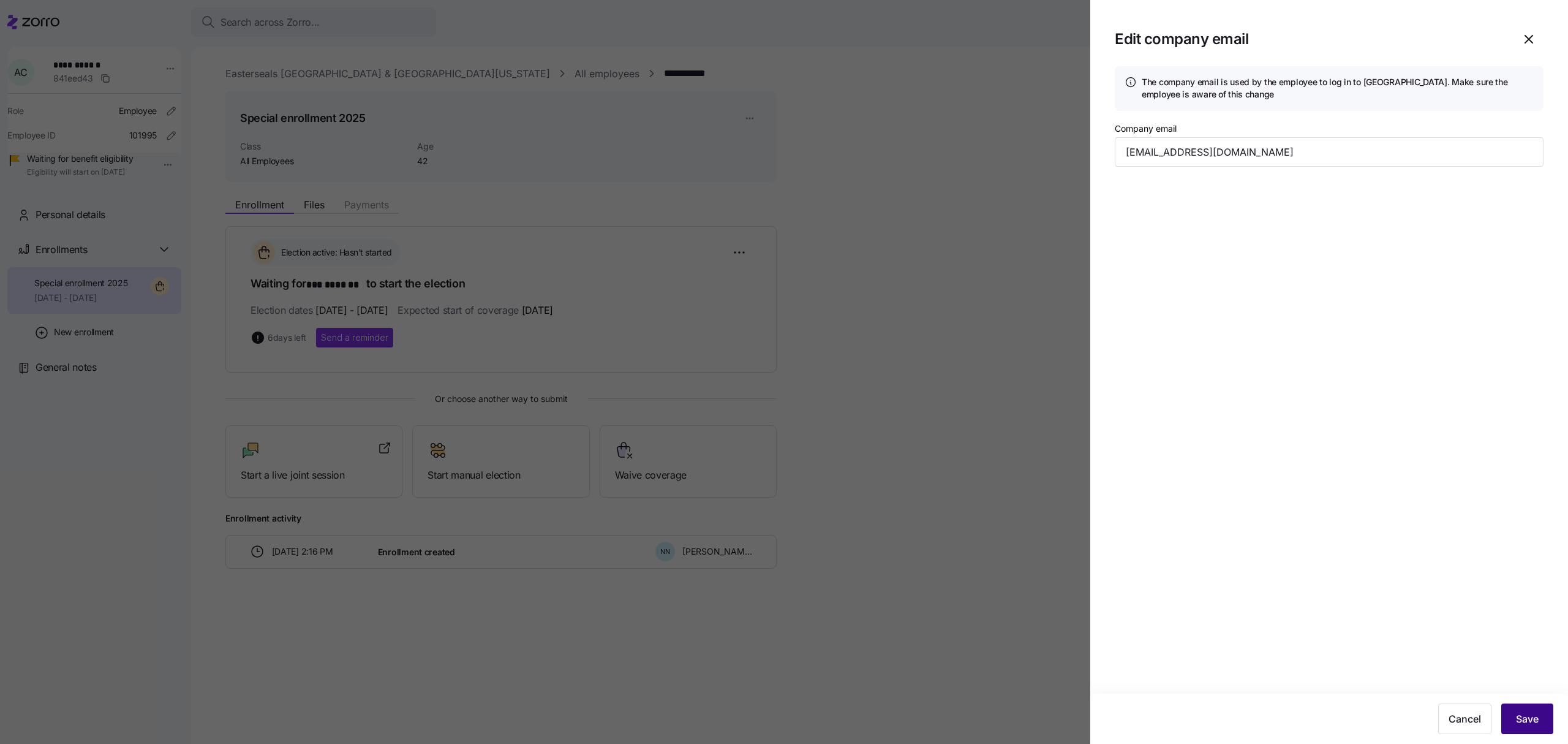
click at [616, 179] on button "Save" at bounding box center [1527, 719] width 52 height 31
